Goal: Information Seeking & Learning: Learn about a topic

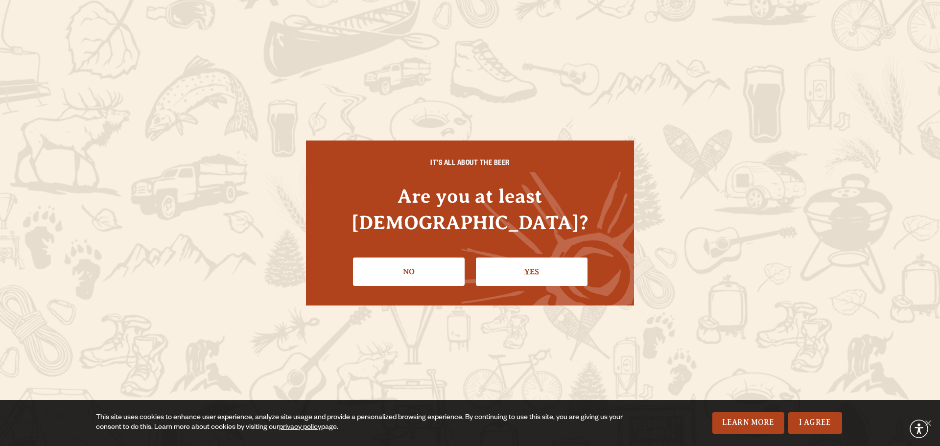
click at [534, 263] on link "Yes" at bounding box center [532, 271] width 112 height 28
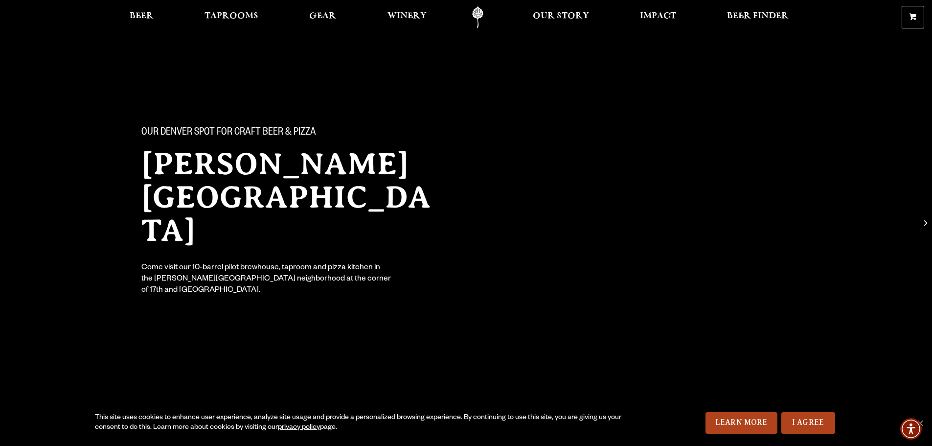
scroll to position [0, 0]
click at [217, 8] on link "Taprooms" at bounding box center [231, 17] width 67 height 22
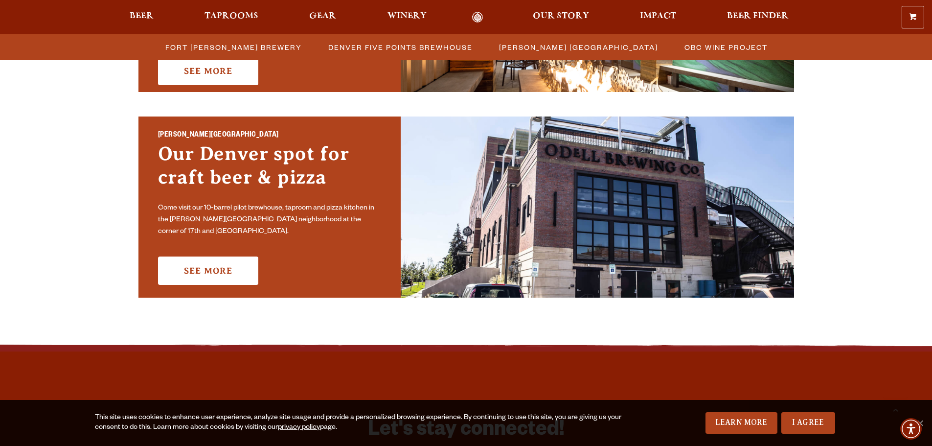
scroll to position [665, 0]
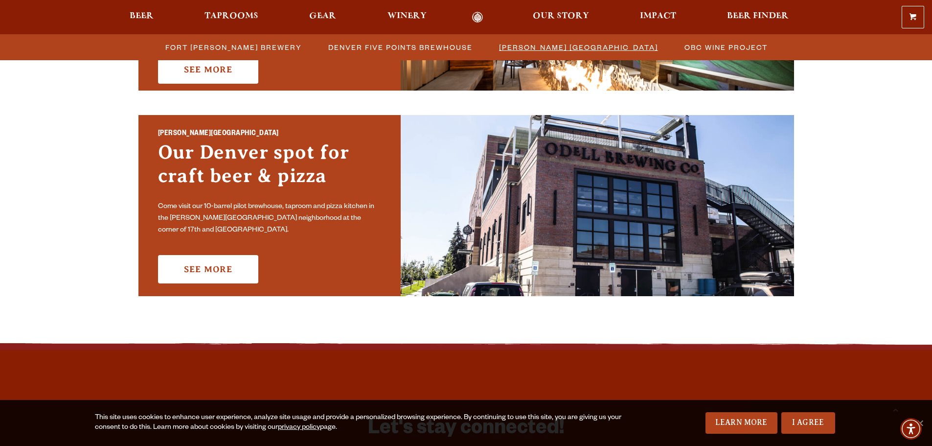
click at [516, 48] on span "[PERSON_NAME] [GEOGRAPHIC_DATA]" at bounding box center [578, 47] width 159 height 14
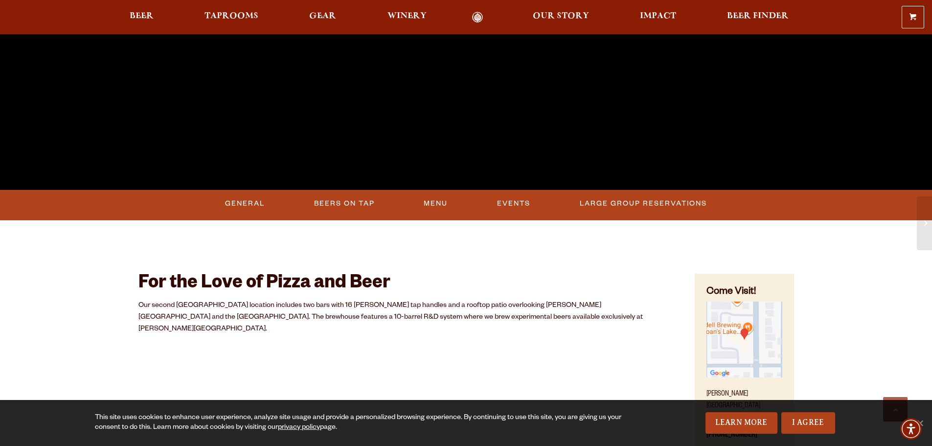
scroll to position [320, 0]
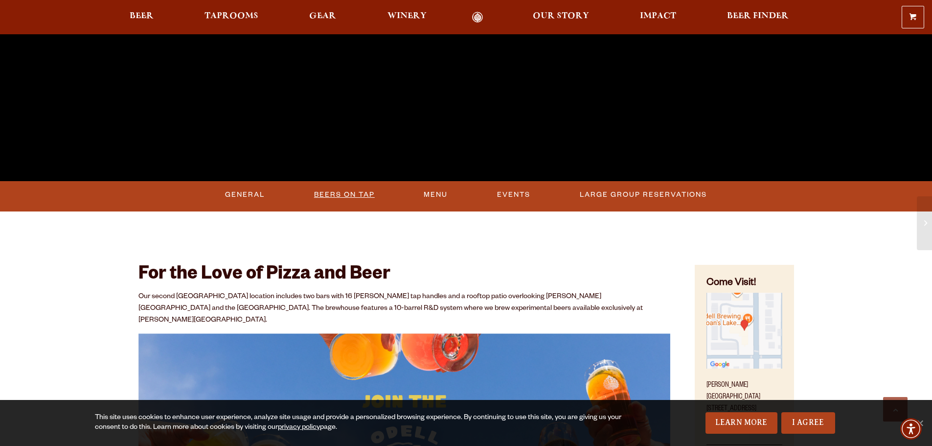
click at [335, 193] on link "Beers On Tap" at bounding box center [344, 195] width 69 height 23
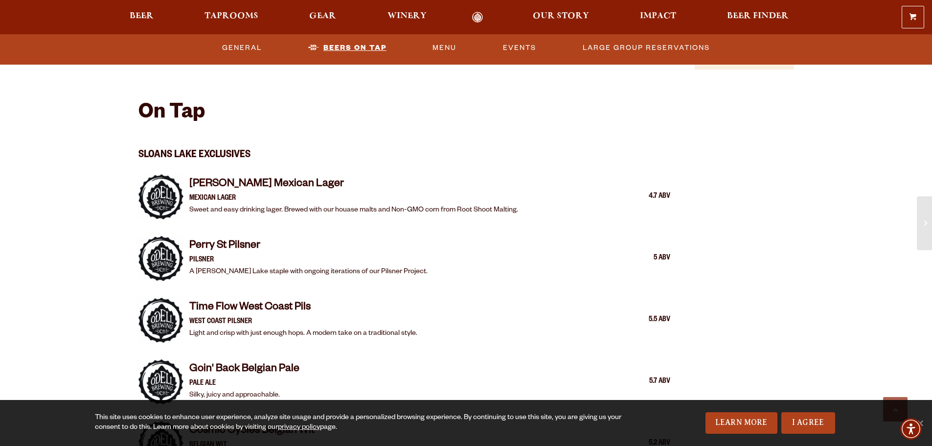
scroll to position [966, 0]
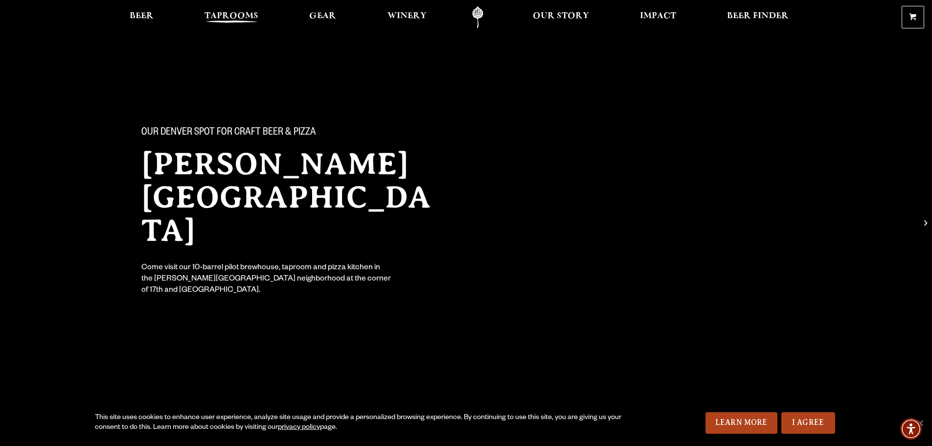
click at [249, 12] on span "Taprooms" at bounding box center [232, 16] width 54 height 8
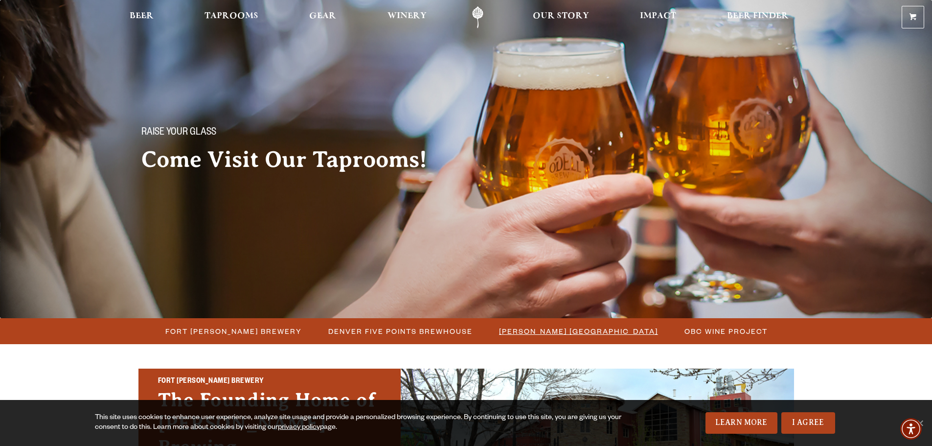
click at [575, 331] on span "[PERSON_NAME] [GEOGRAPHIC_DATA]" at bounding box center [578, 331] width 159 height 14
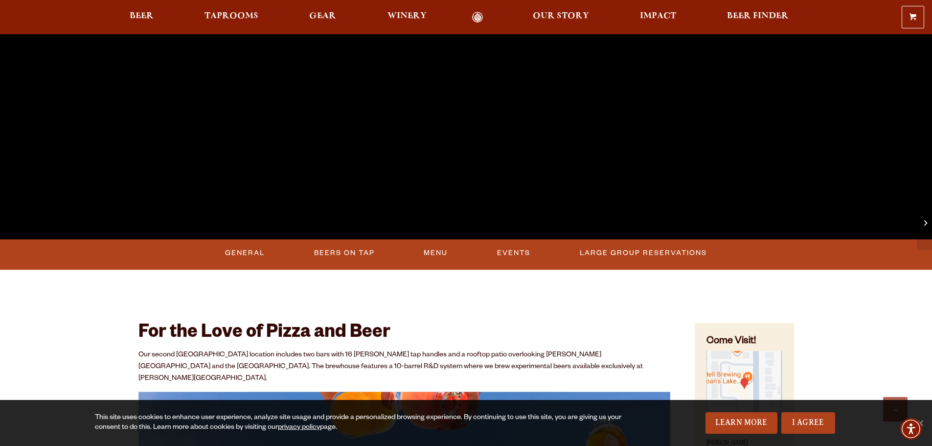
scroll to position [411, 0]
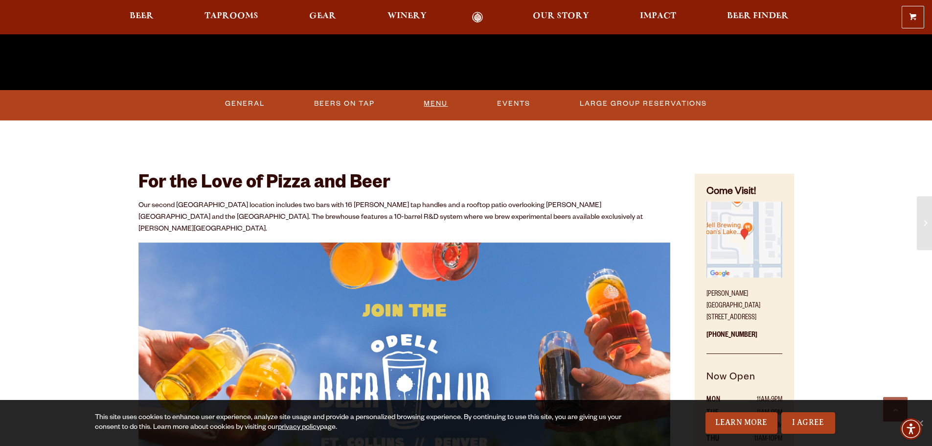
click at [426, 99] on link "Menu" at bounding box center [436, 104] width 32 height 23
click at [350, 103] on link "Beers On Tap" at bounding box center [339, 104] width 69 height 23
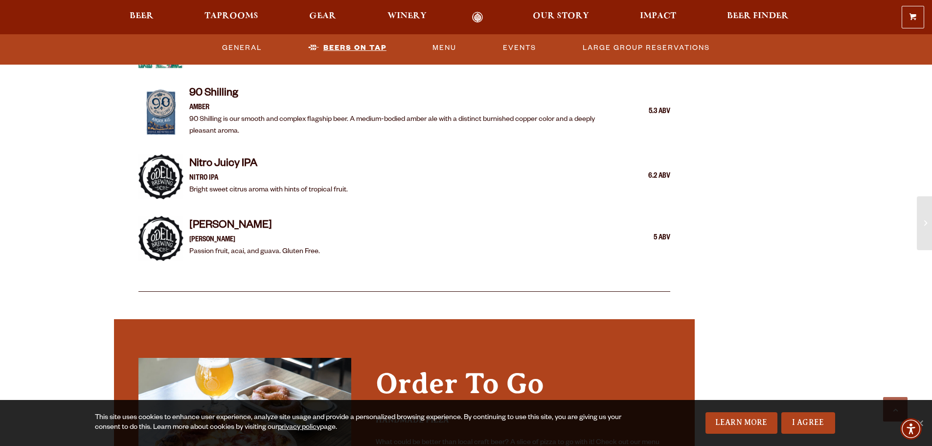
scroll to position [1896, 0]
